Goal: Transaction & Acquisition: Purchase product/service

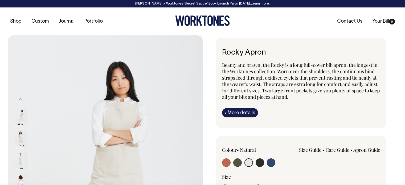
select select "Natural"
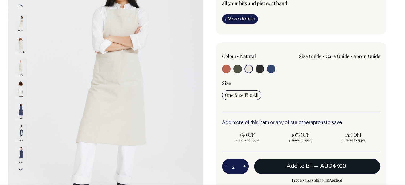
click at [315, 162] on button "Add to bill — AUD47.00" at bounding box center [317, 166] width 127 height 15
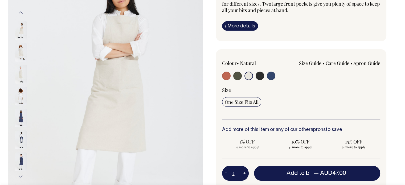
type input "1"
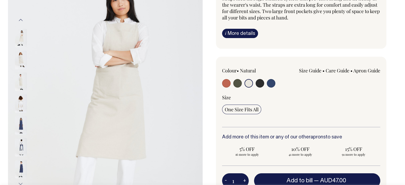
type input "1"
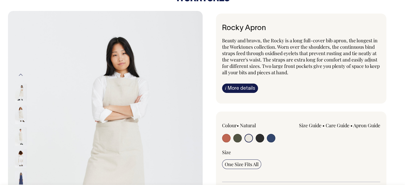
scroll to position [25, 0]
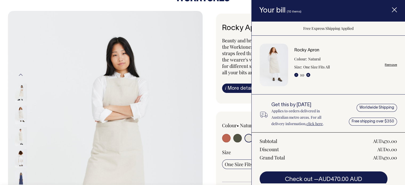
click at [394, 7] on icon "Item added to your cart" at bounding box center [394, 9] width 5 height 5
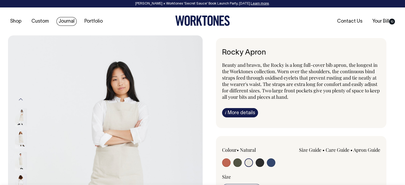
scroll to position [0, 0]
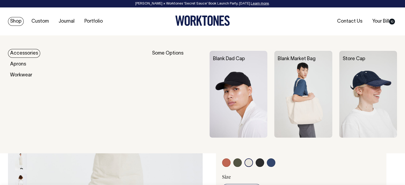
click at [10, 23] on link "Shop" at bounding box center [16, 21] width 16 height 9
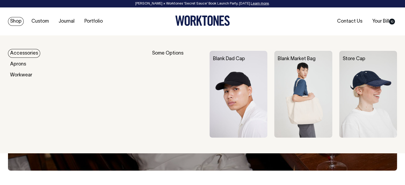
click at [16, 24] on link "Shop" at bounding box center [16, 21] width 16 height 9
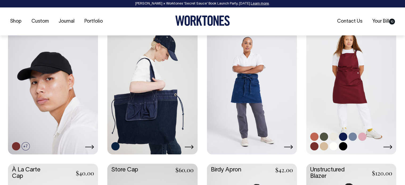
scroll to position [246, 0]
click at [337, 91] on link at bounding box center [351, 86] width 90 height 134
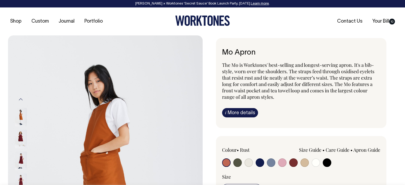
click at [326, 163] on input "radio" at bounding box center [327, 163] width 9 height 9
radio input "true"
select select "Black"
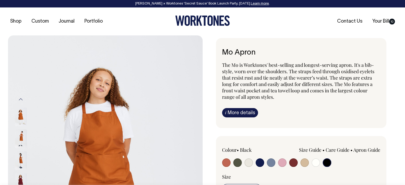
click at [328, 161] on input "radio" at bounding box center [327, 163] width 9 height 9
click at [329, 162] on input "radio" at bounding box center [327, 163] width 9 height 9
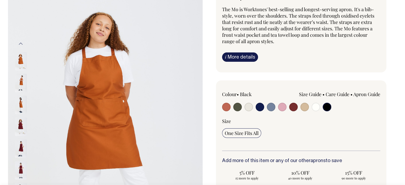
click at [324, 106] on input "radio" at bounding box center [327, 107] width 9 height 9
click at [324, 105] on input "radio" at bounding box center [327, 107] width 9 height 9
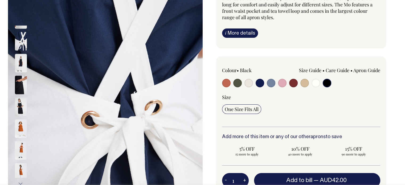
scroll to position [80, 0]
